Goal: Check status: Check status

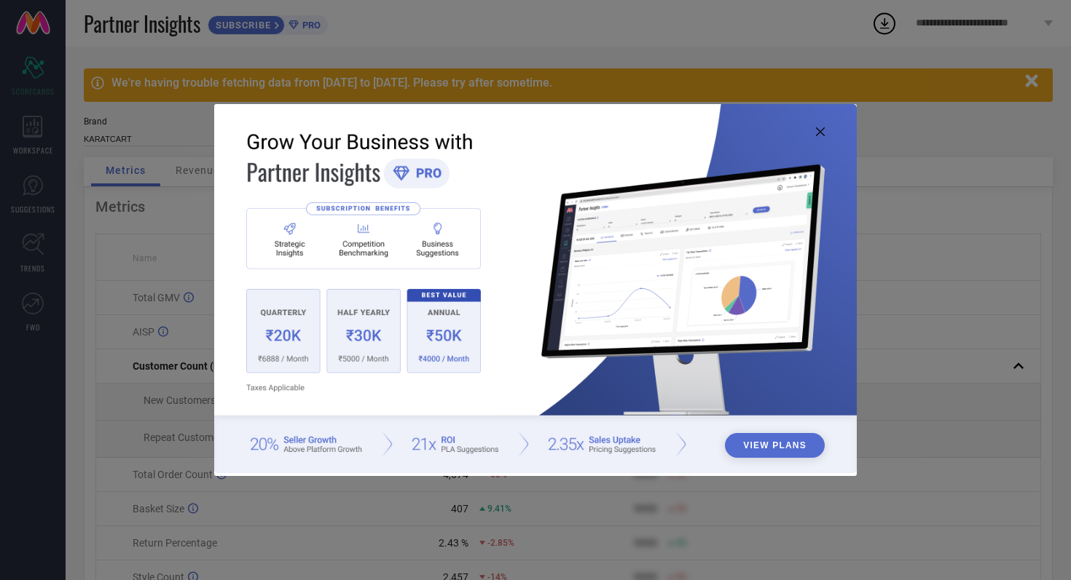
click at [819, 127] on icon at bounding box center [820, 131] width 9 height 9
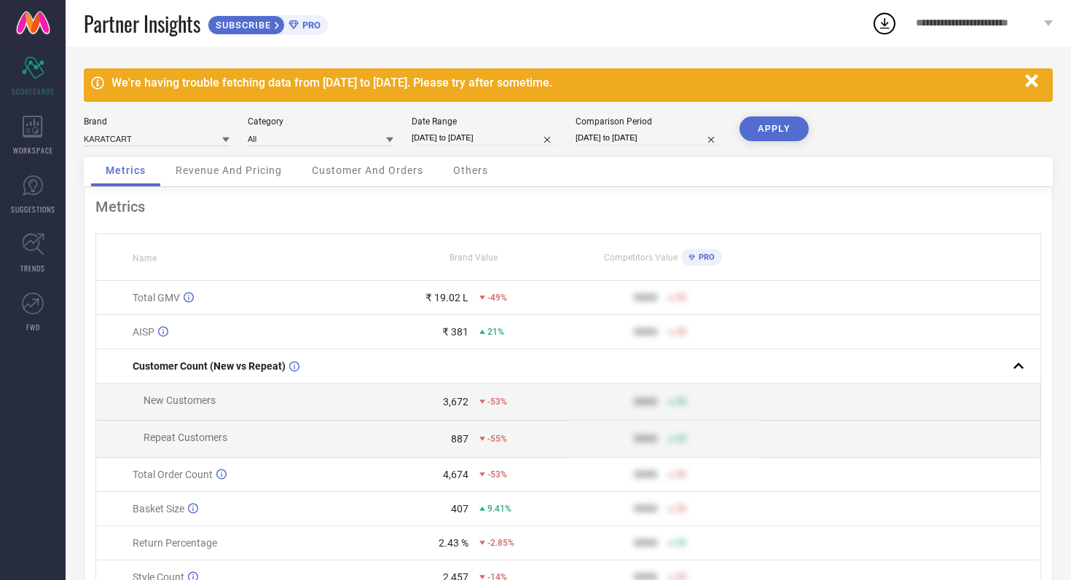
click at [517, 141] on input "[DATE] to [DATE]" at bounding box center [484, 137] width 146 height 15
select select "7"
select select "2025"
select select "8"
select select "2025"
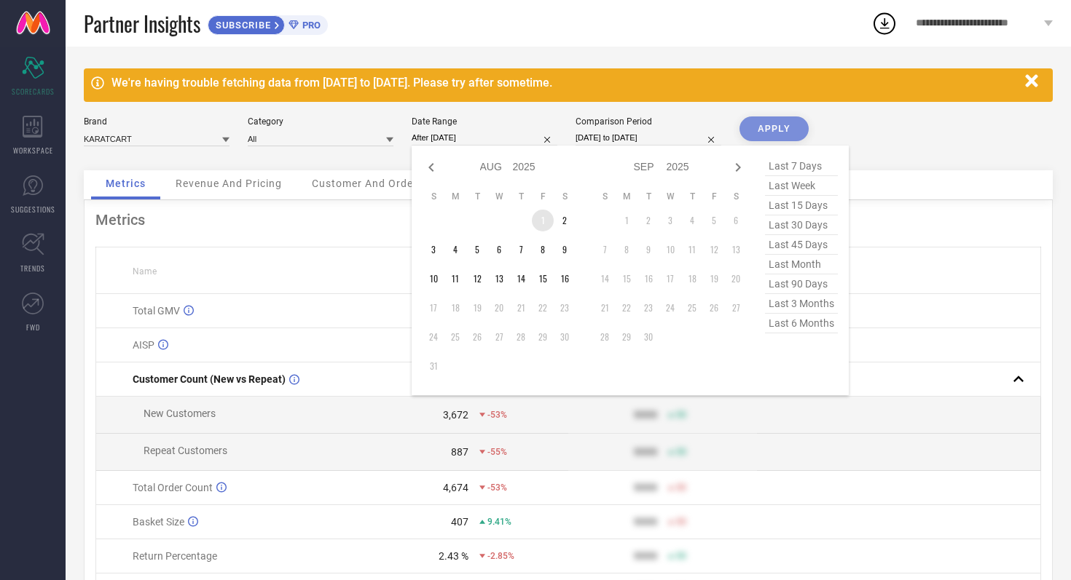
click at [540, 220] on td "1" at bounding box center [543, 221] width 22 height 22
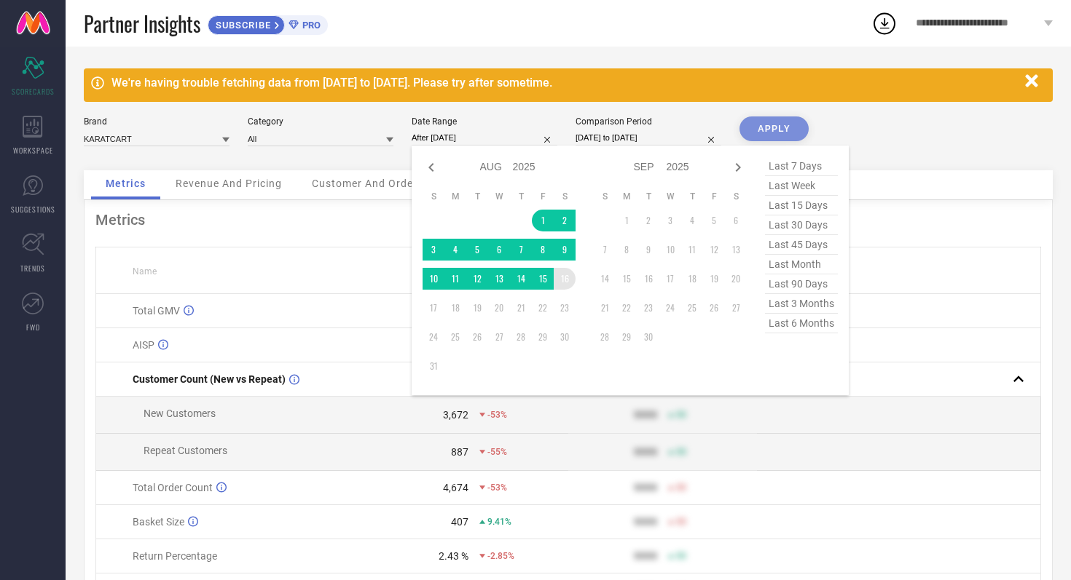
type input "[DATE] to [DATE]"
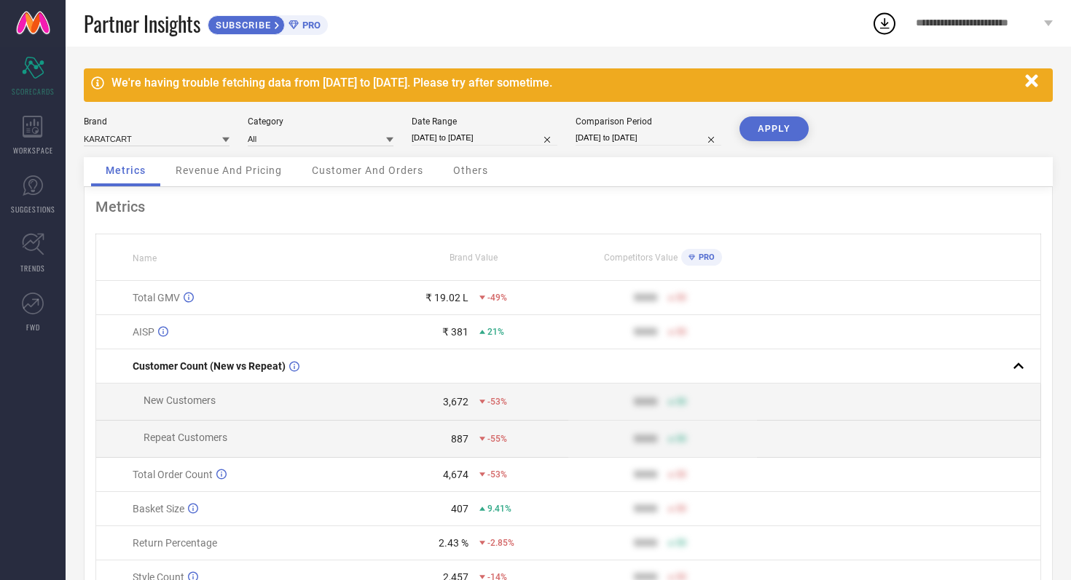
click at [684, 140] on input "[DATE] to [DATE]" at bounding box center [648, 137] width 146 height 15
select select "7"
select select "2024"
select select "8"
select select "2024"
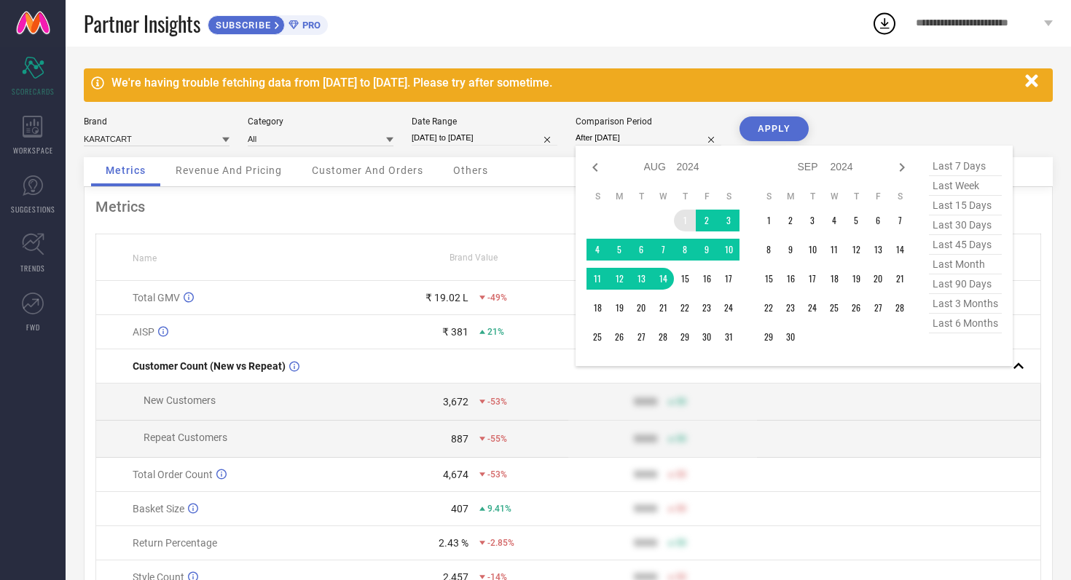
click at [685, 220] on td "1" at bounding box center [685, 221] width 22 height 22
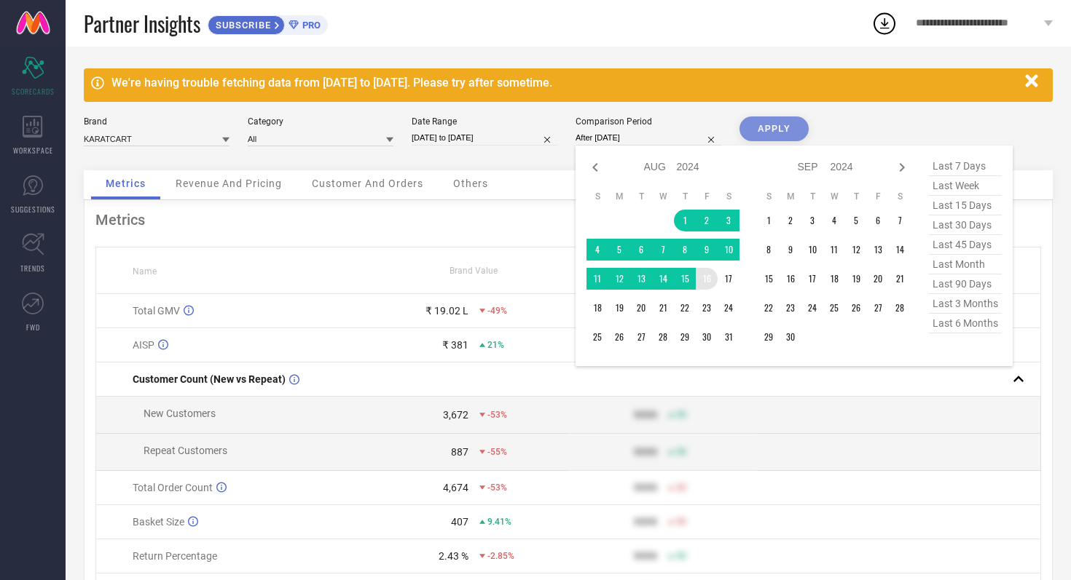
type input "[DATE] to [DATE]"
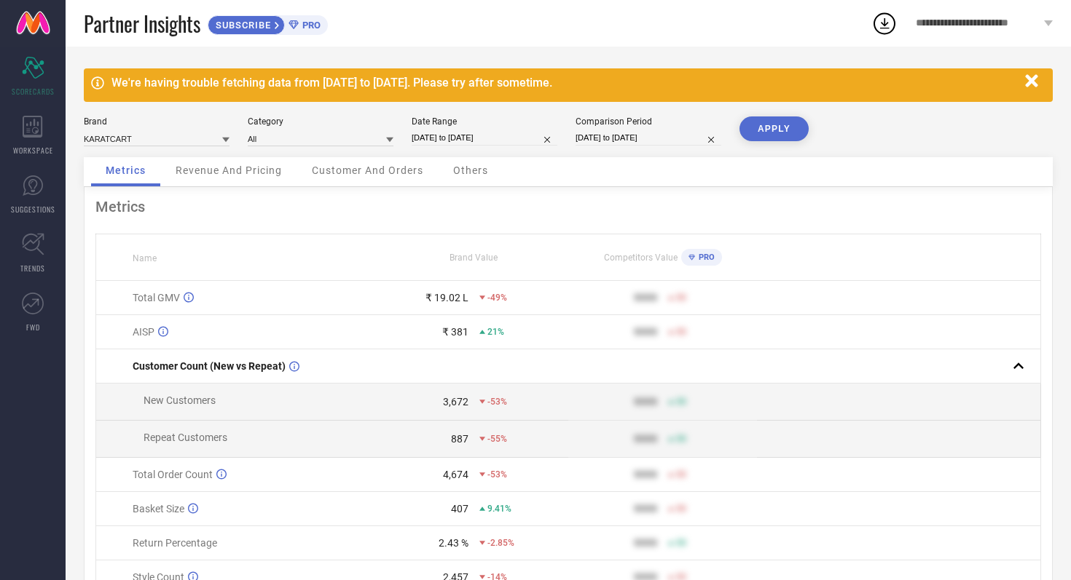
click at [775, 144] on div "APPLY" at bounding box center [773, 137] width 69 height 41
click at [779, 136] on button "APPLY" at bounding box center [773, 129] width 69 height 25
